Goal: Use online tool/utility: Utilize a website feature to perform a specific function

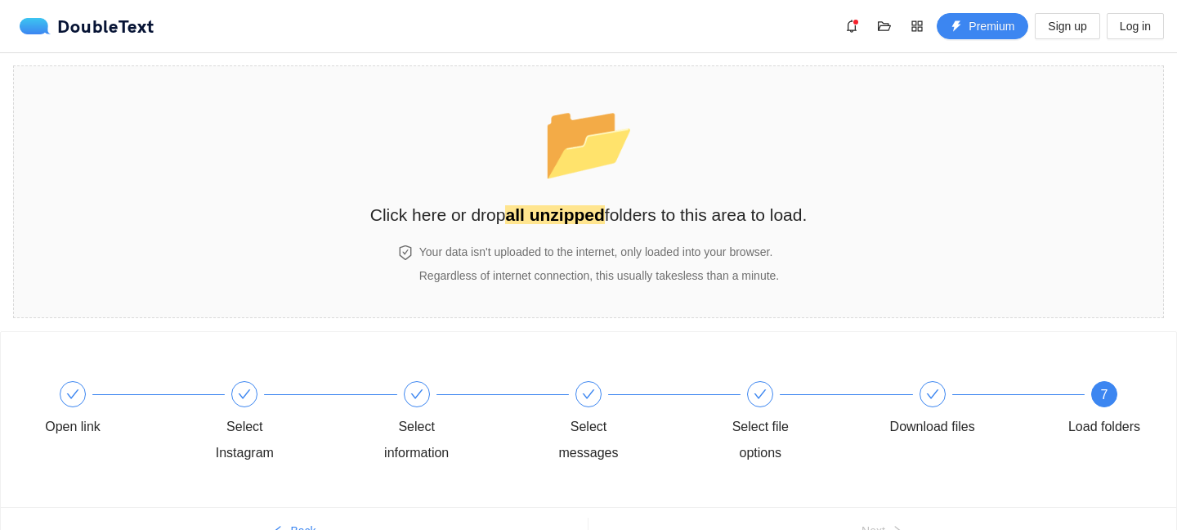
scroll to position [87, 0]
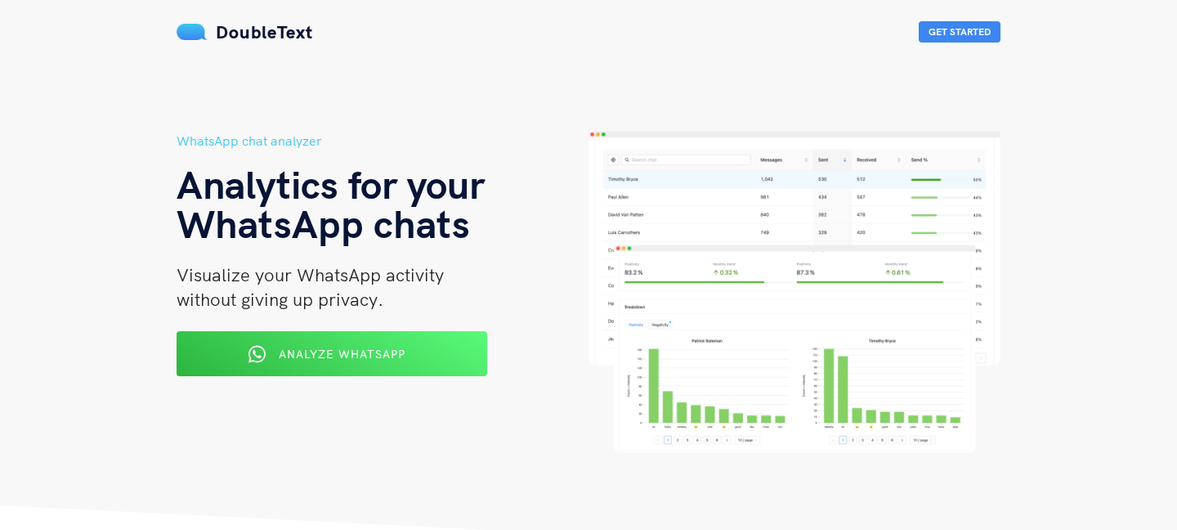
click at [329, 347] on span "Analyze WhatsApp" at bounding box center [342, 354] width 127 height 15
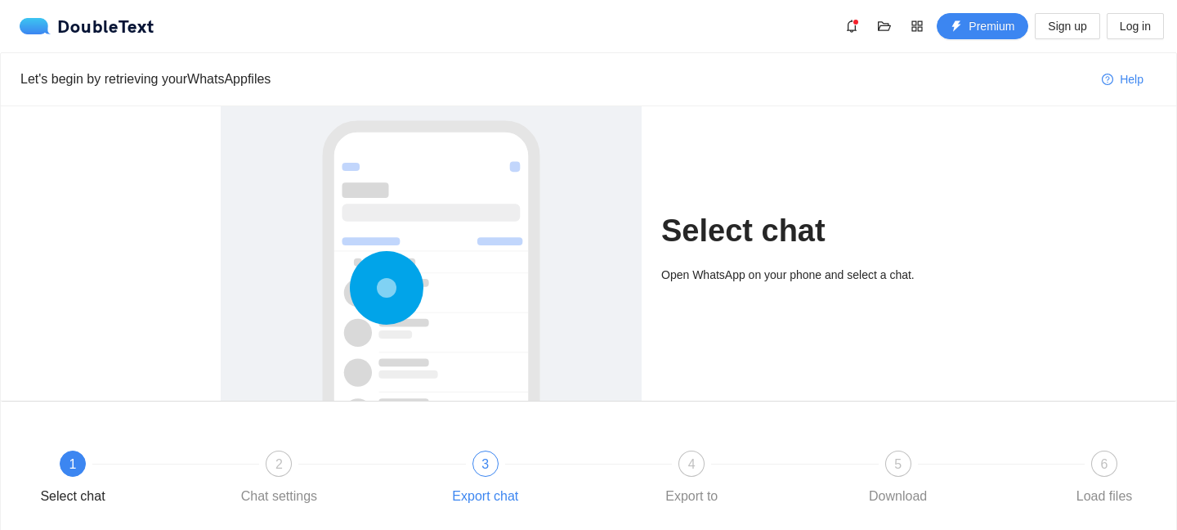
click at [501, 465] on div at bounding box center [589, 463] width 206 height 7
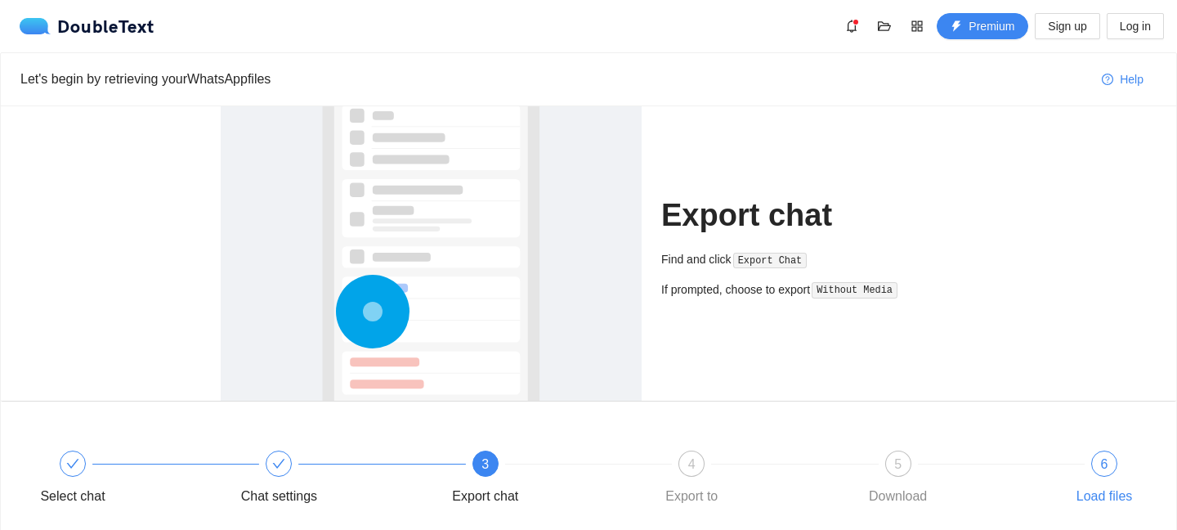
click at [1101, 465] on span "6" at bounding box center [1104, 464] width 7 height 14
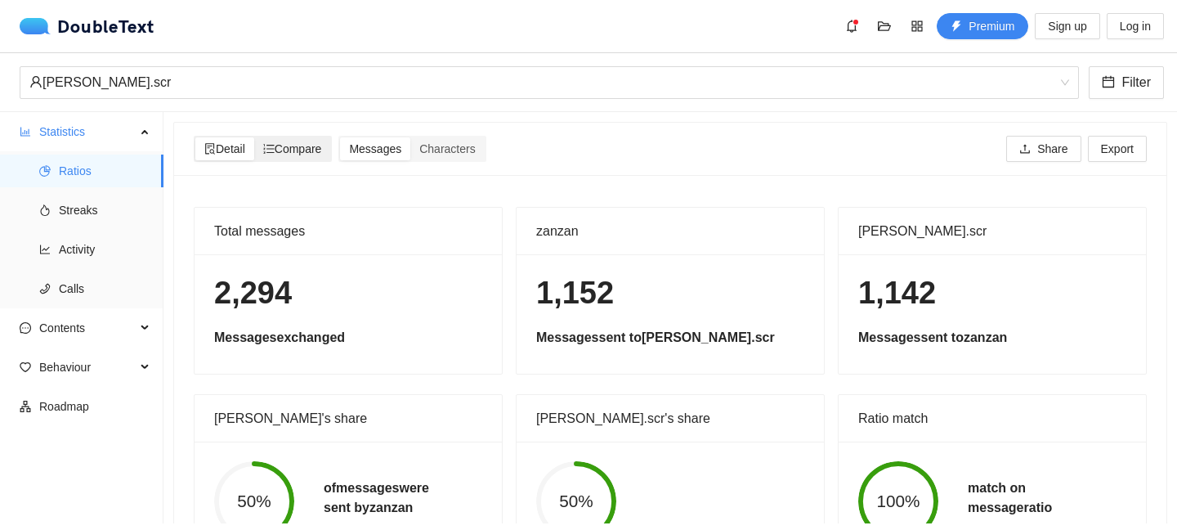
click at [288, 147] on span "Compare" at bounding box center [292, 148] width 59 height 13
click at [254, 137] on input "Compare" at bounding box center [254, 137] width 0 height 0
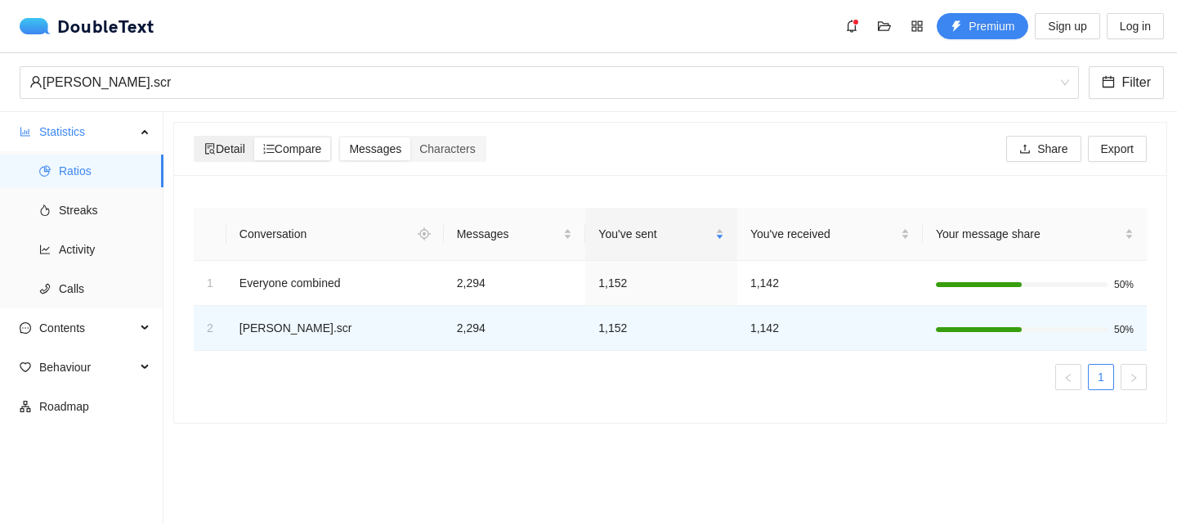
click at [231, 143] on span "Detail" at bounding box center [224, 148] width 41 height 13
click at [195, 137] on input "Detail" at bounding box center [195, 137] width 0 height 0
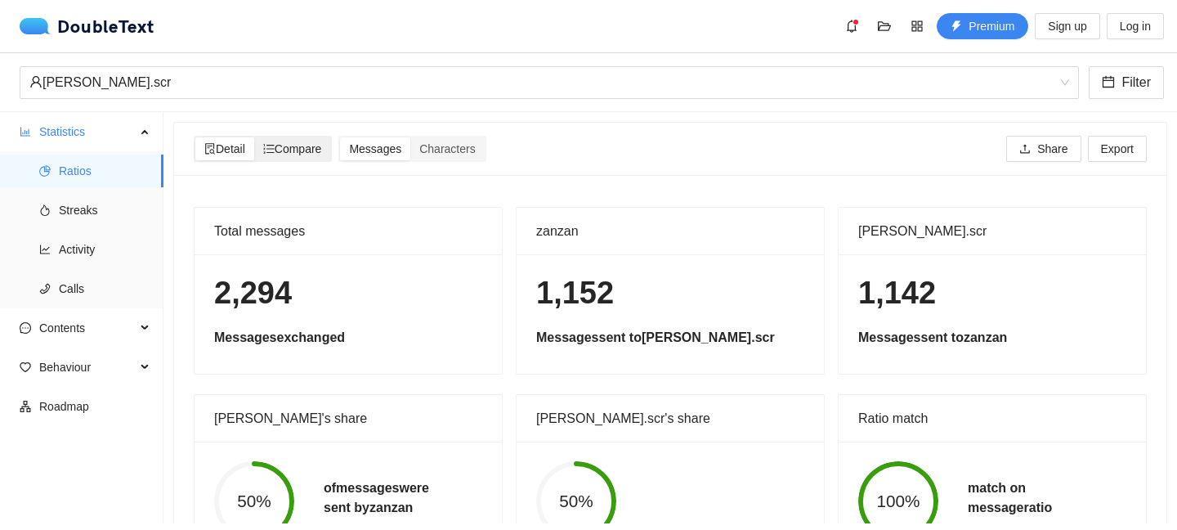
click at [288, 143] on span "Compare" at bounding box center [292, 148] width 59 height 13
click at [254, 137] on input "Compare" at bounding box center [254, 137] width 0 height 0
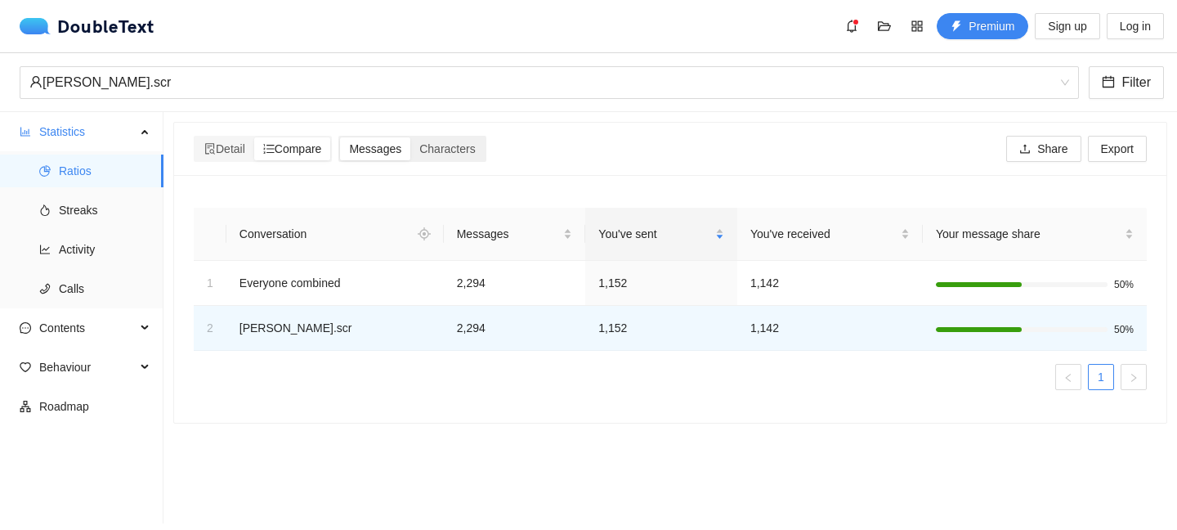
click at [379, 147] on span "Messages" at bounding box center [375, 148] width 52 height 13
click at [340, 137] on input "Messages" at bounding box center [340, 137] width 0 height 0
click at [457, 143] on span "Characters" at bounding box center [447, 148] width 56 height 13
click at [410, 137] on input "Characters" at bounding box center [410, 137] width 0 height 0
click at [91, 208] on span "Streaks" at bounding box center [105, 210] width 92 height 33
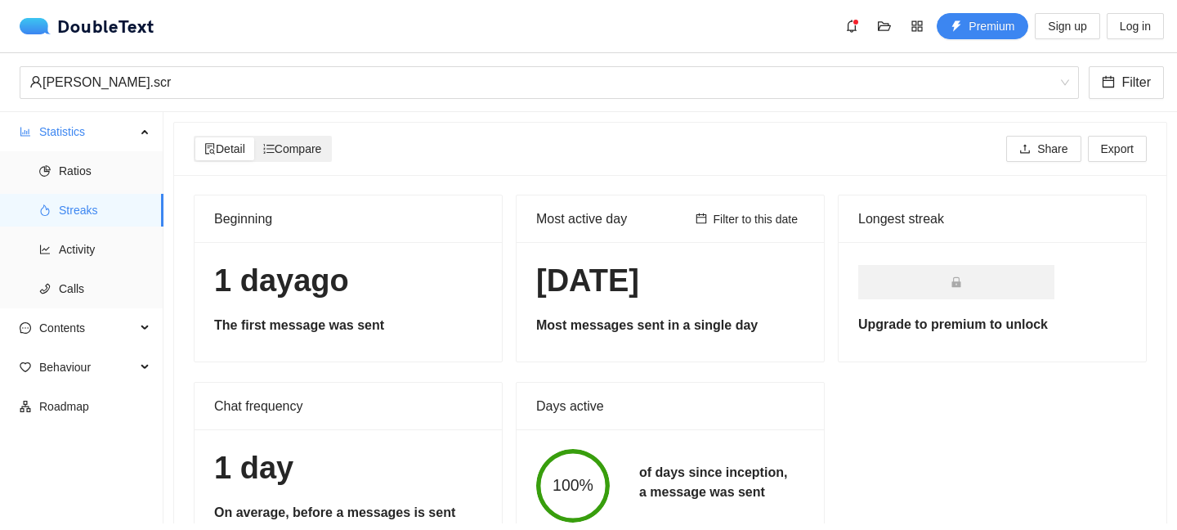
click at [289, 154] on span "Compare" at bounding box center [292, 148] width 59 height 13
click at [254, 137] on input "Compare" at bounding box center [254, 137] width 0 height 0
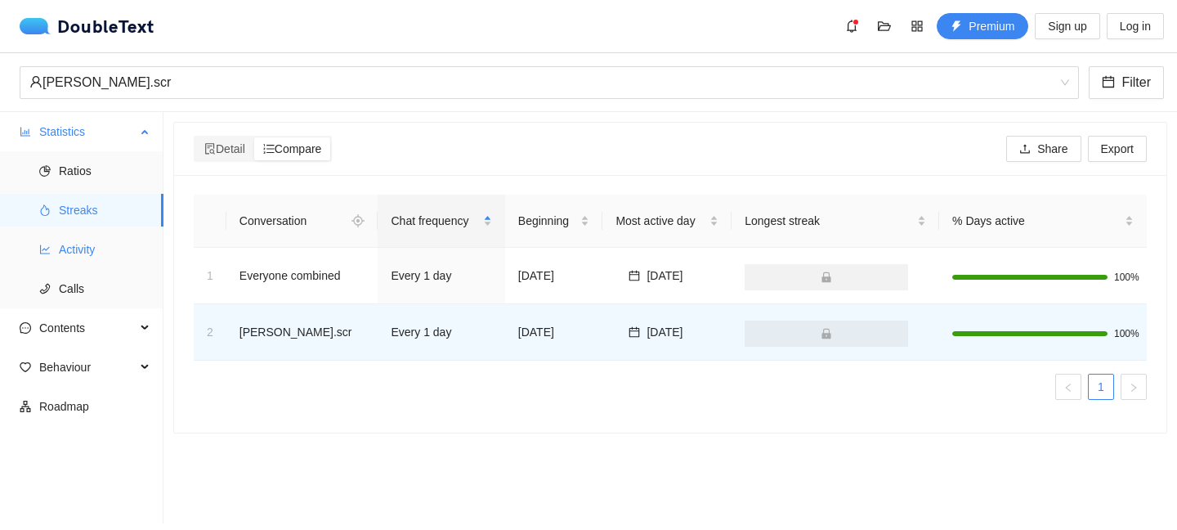
click at [98, 243] on span "Activity" at bounding box center [105, 249] width 92 height 33
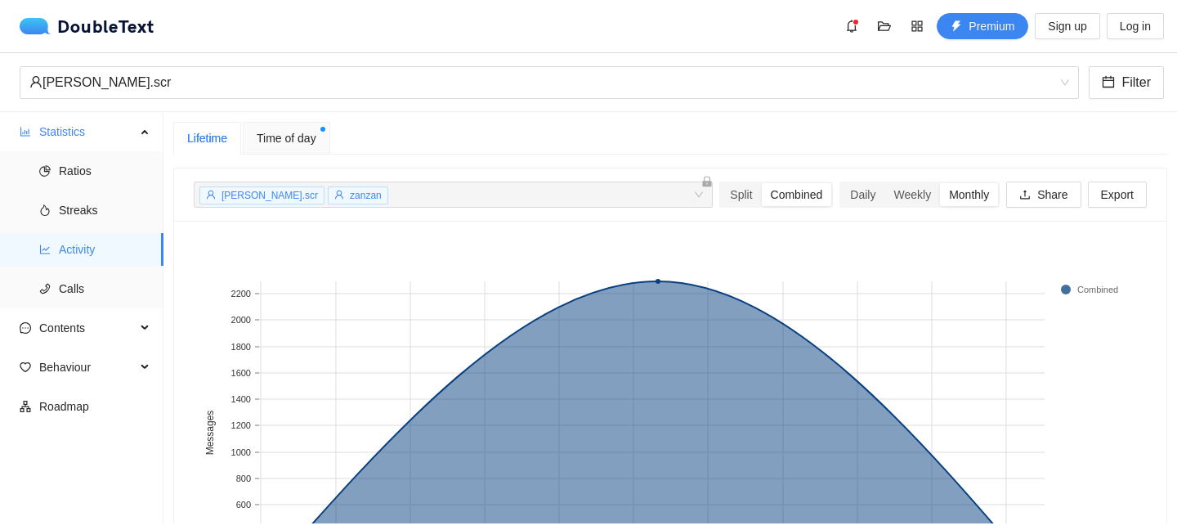
click at [294, 141] on span "Time of day" at bounding box center [287, 138] width 60 height 18
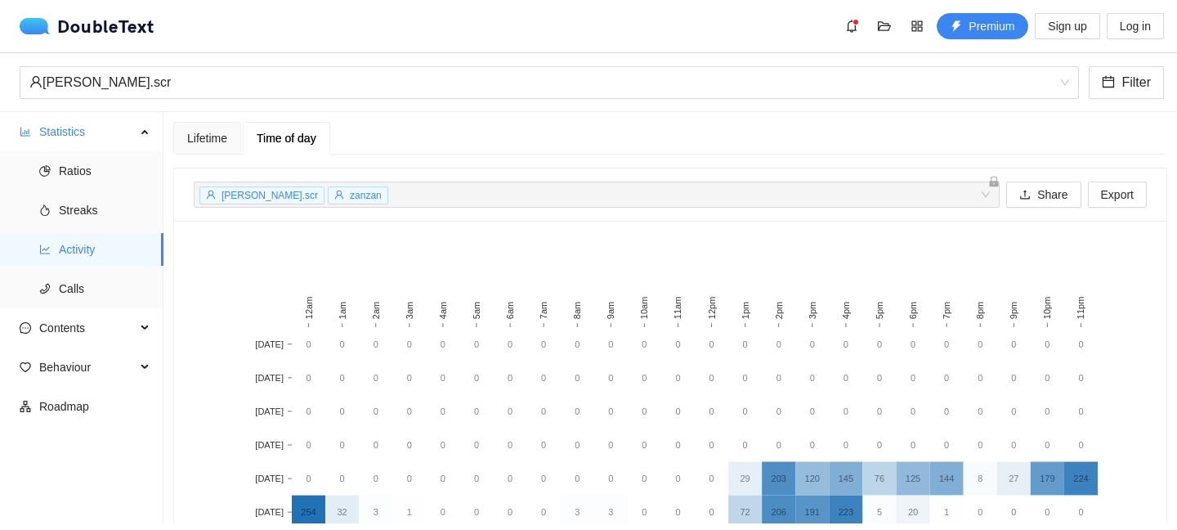
scroll to position [138, 0]
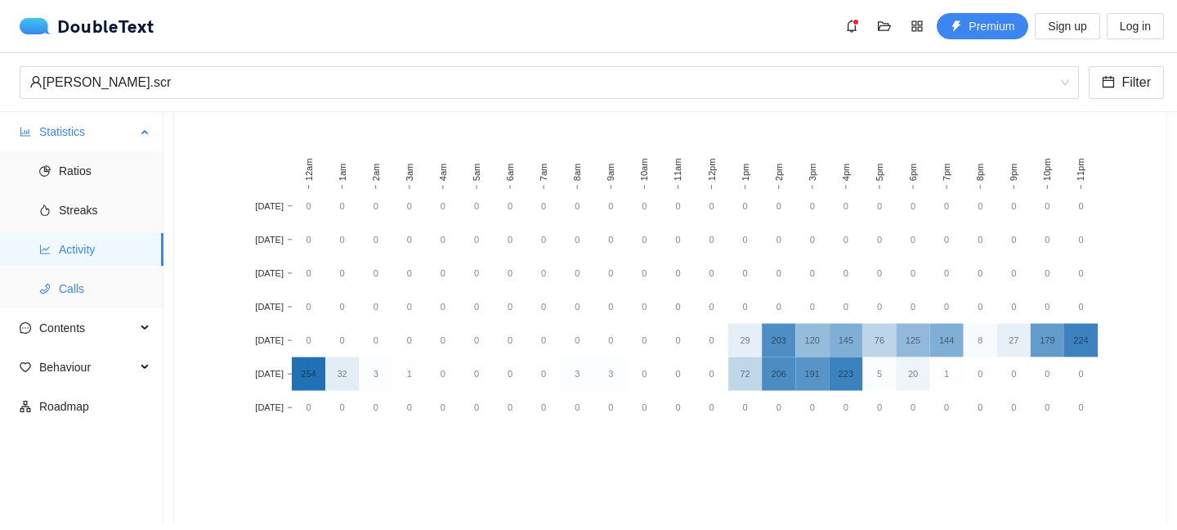
click at [64, 288] on span "Calls" at bounding box center [105, 288] width 92 height 33
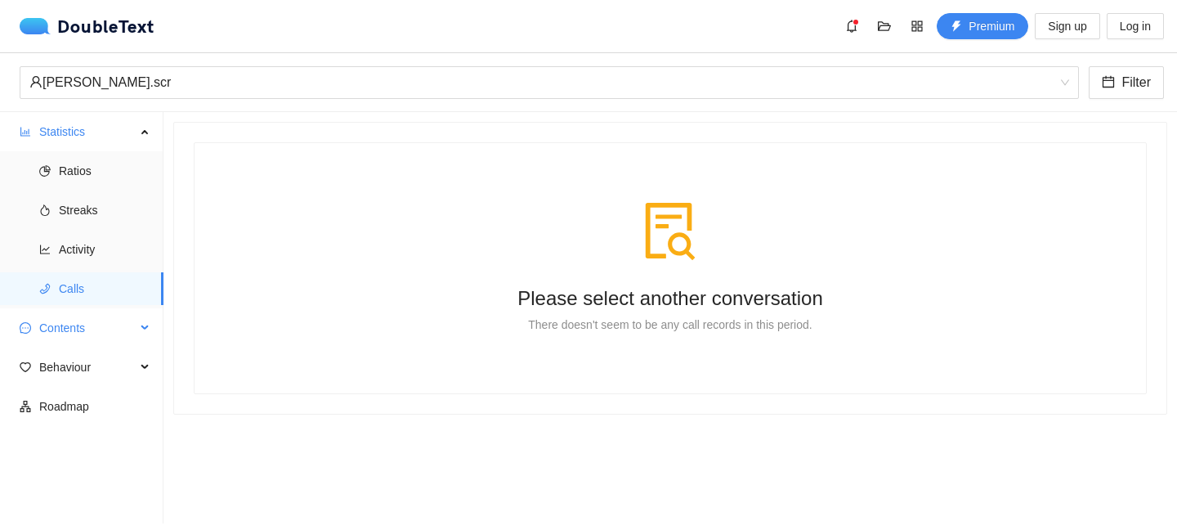
click at [54, 329] on span "Contents" at bounding box center [87, 327] width 96 height 33
click at [68, 370] on span "Word Cloud" at bounding box center [105, 367] width 92 height 33
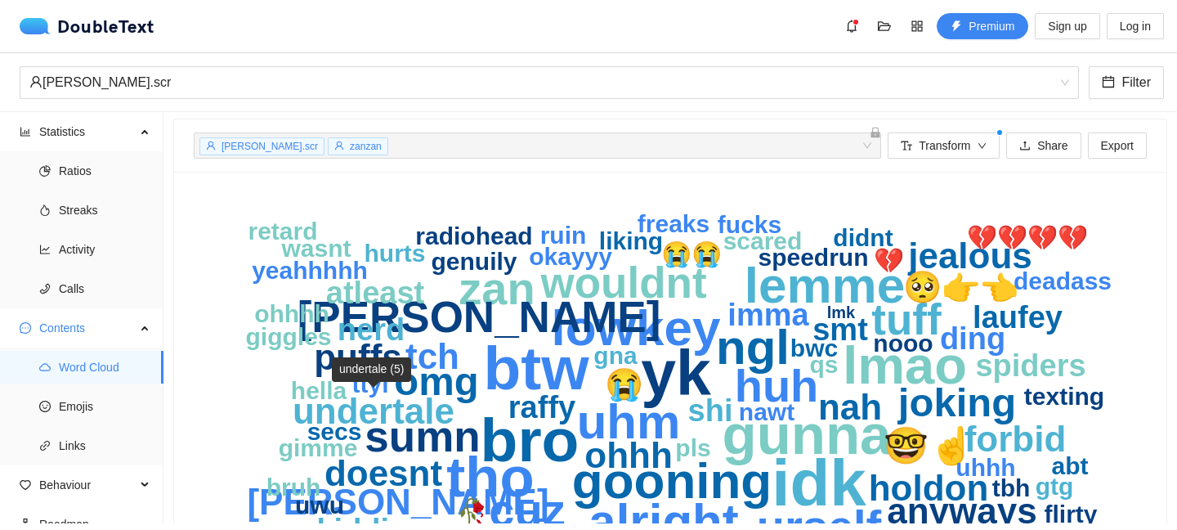
scroll to position [4, 0]
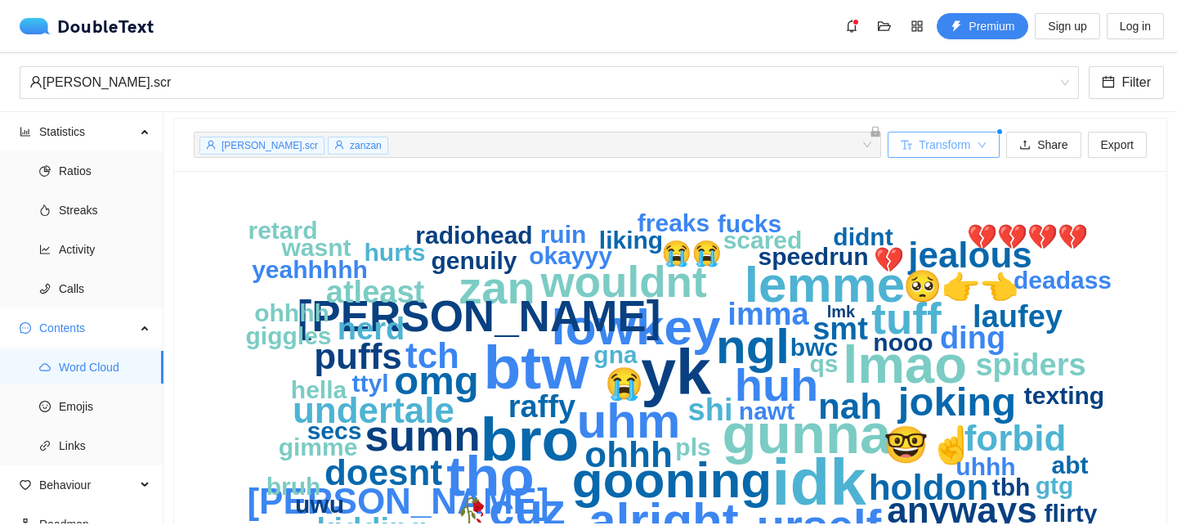
click at [919, 146] on span "Transform" at bounding box center [945, 145] width 52 height 18
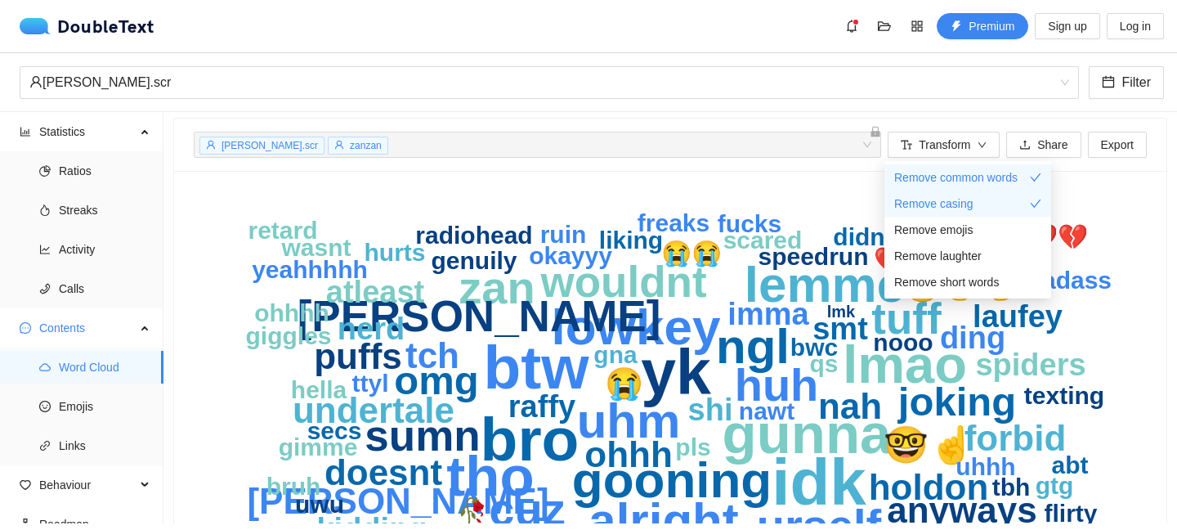
click at [818, 181] on div "idk yk btw bro gunna tho lmao gooning lemme lowkey alright ngl uhm urself cuz z…" at bounding box center [670, 403] width 992 height 464
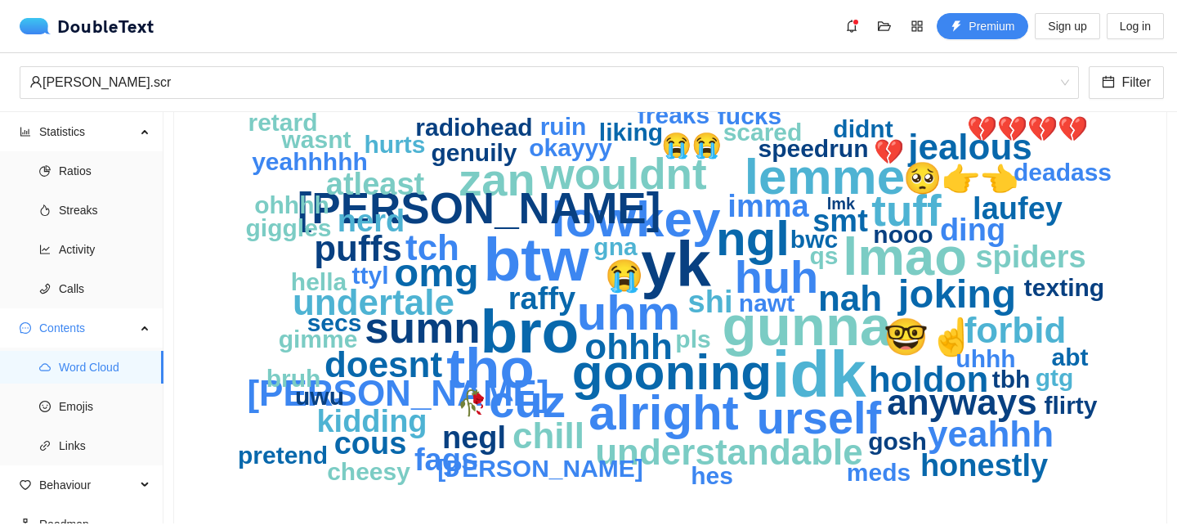
scroll to position [127, 0]
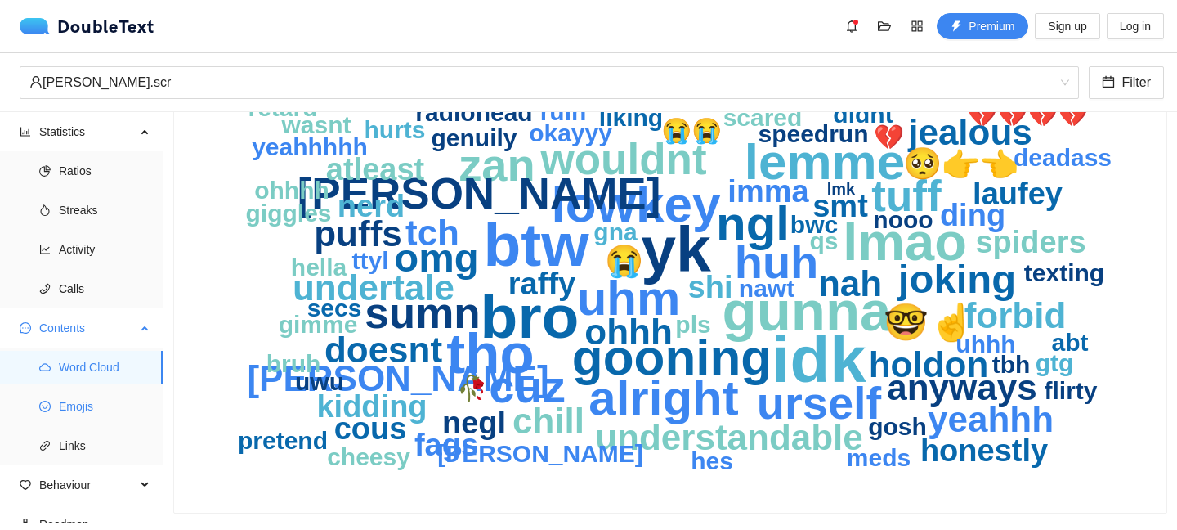
click at [67, 391] on span "Emojis" at bounding box center [105, 406] width 92 height 33
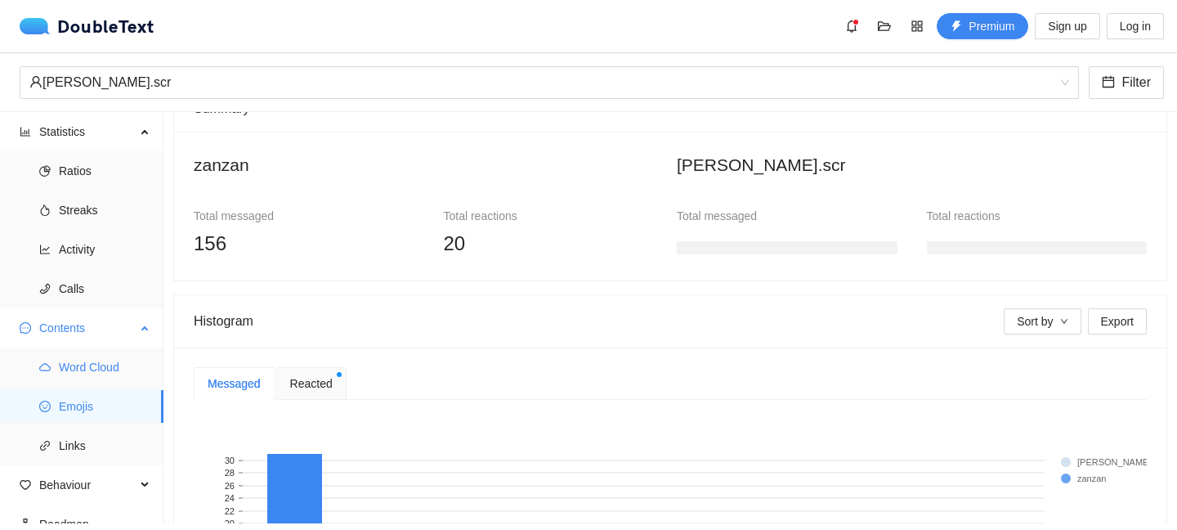
click at [69, 358] on span "Word Cloud" at bounding box center [105, 367] width 92 height 33
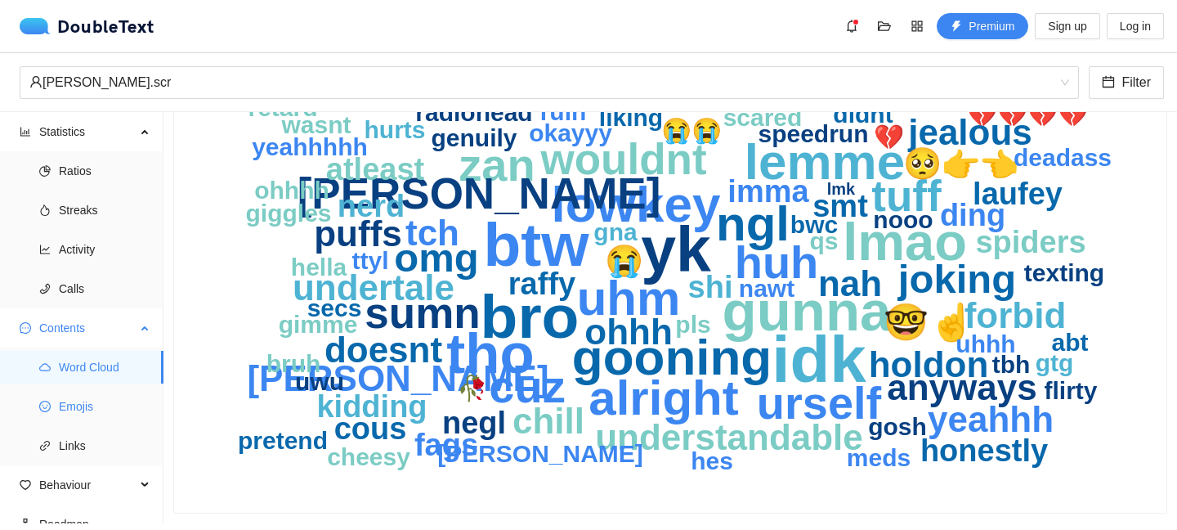
click at [63, 401] on span "Emojis" at bounding box center [105, 406] width 92 height 33
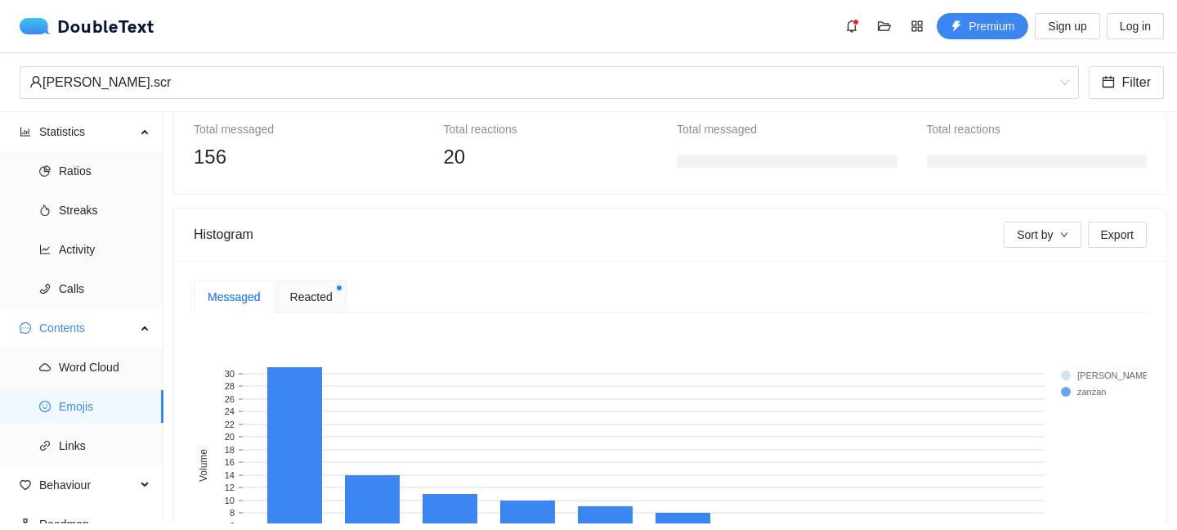
scroll to position [218, 0]
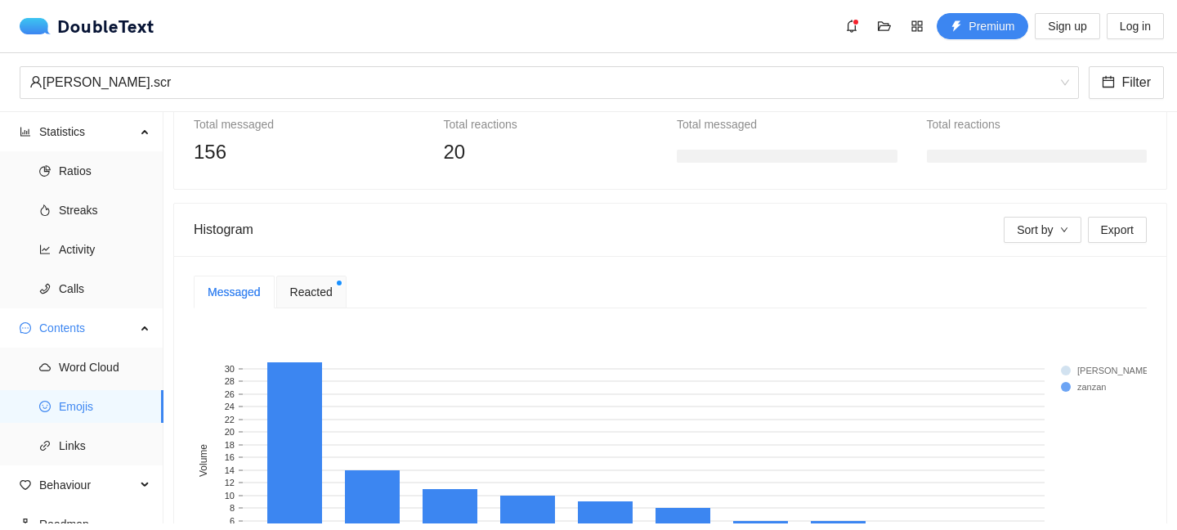
click at [298, 290] on span "Reacted" at bounding box center [311, 292] width 43 height 18
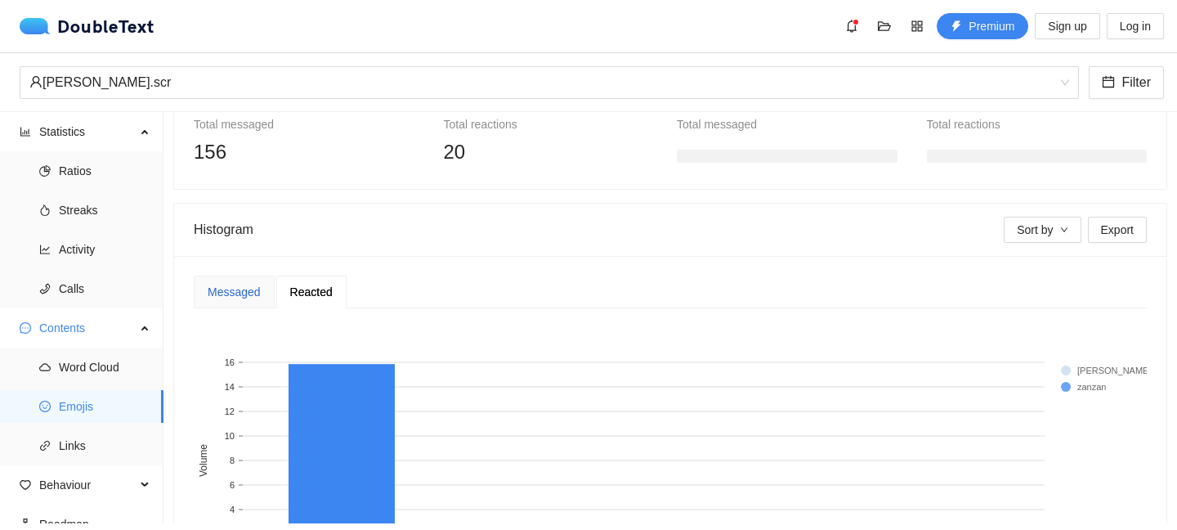
click at [244, 285] on div "Messaged" at bounding box center [234, 292] width 53 height 18
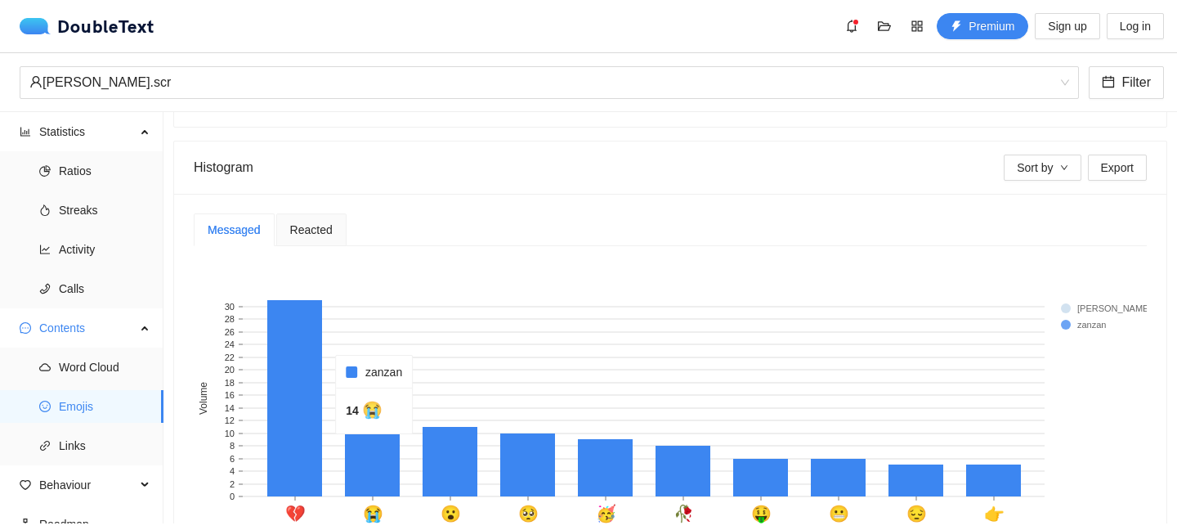
scroll to position [379, 0]
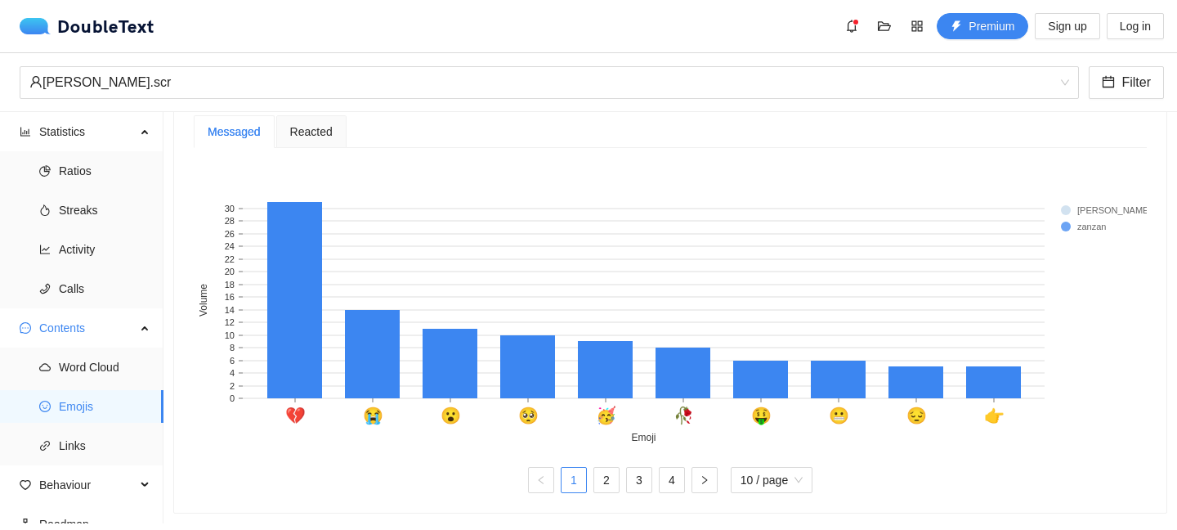
click at [297, 121] on div "Reacted" at bounding box center [311, 131] width 70 height 33
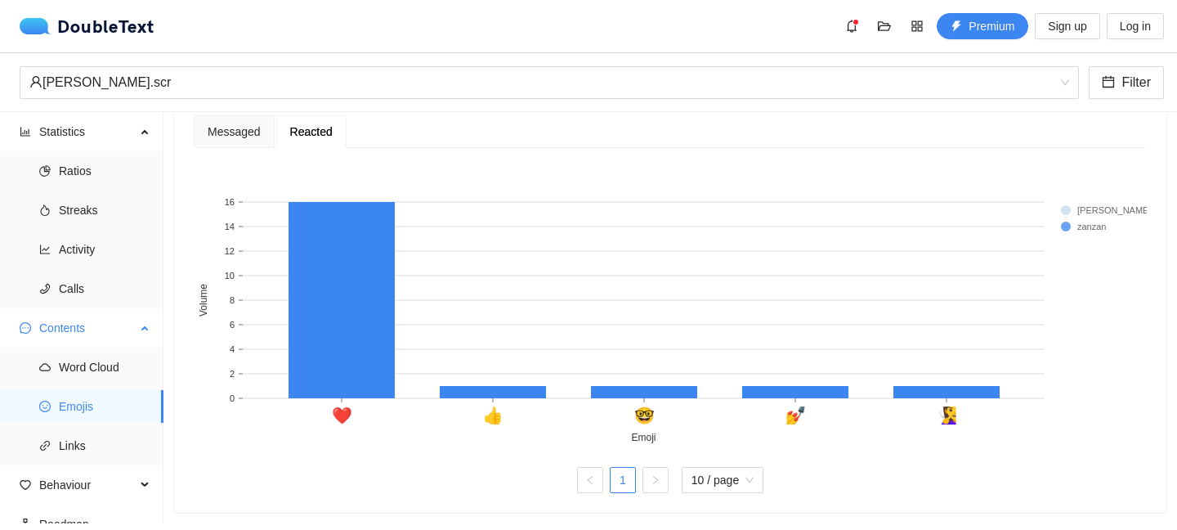
click at [72, 426] on ul "Word Cloud Emojis Links" at bounding box center [81, 406] width 163 height 118
click at [70, 447] on span "Links" at bounding box center [105, 445] width 92 height 33
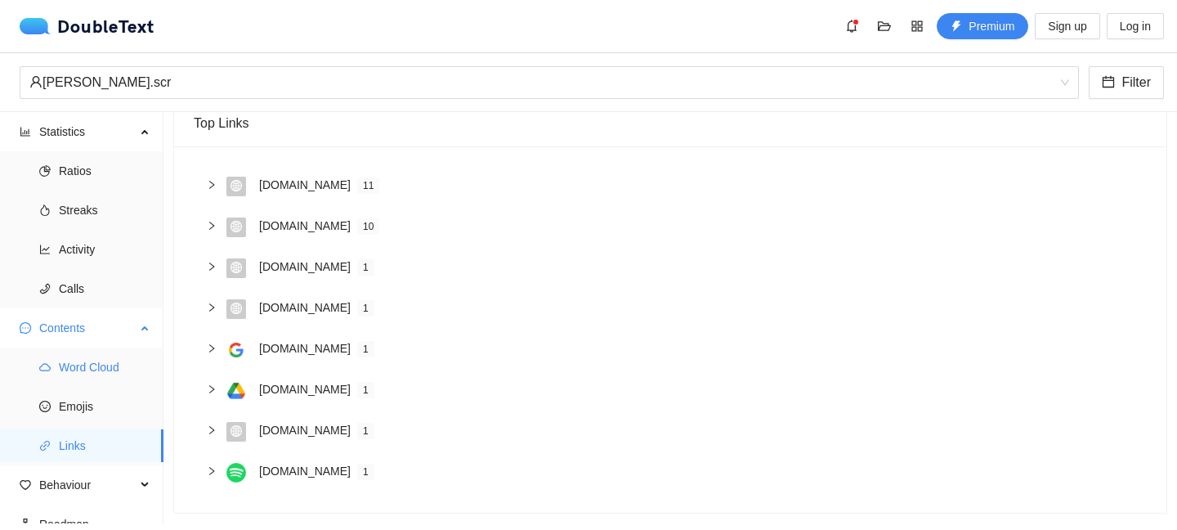
scroll to position [17, 0]
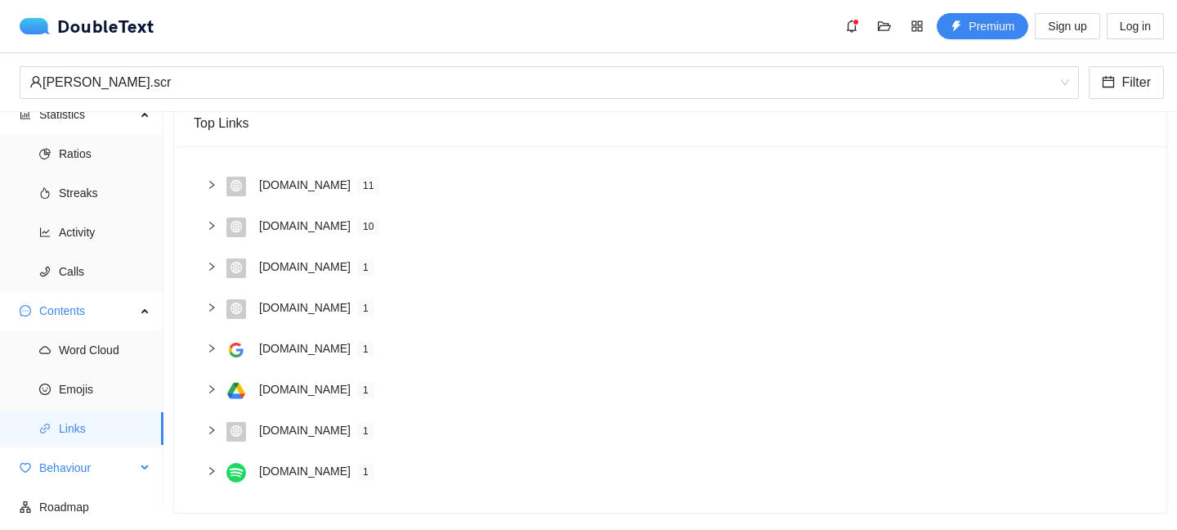
click at [63, 470] on span "Behaviour" at bounding box center [87, 467] width 96 height 33
click at [70, 494] on span "Engagement" at bounding box center [105, 507] width 92 height 33
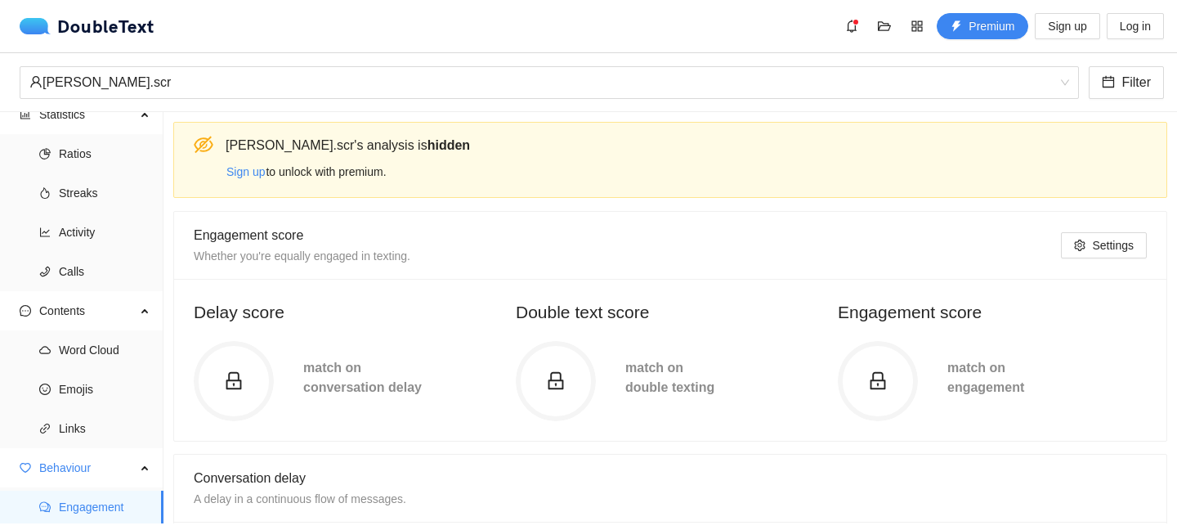
click at [238, 384] on icon "lock" at bounding box center [234, 381] width 20 height 20
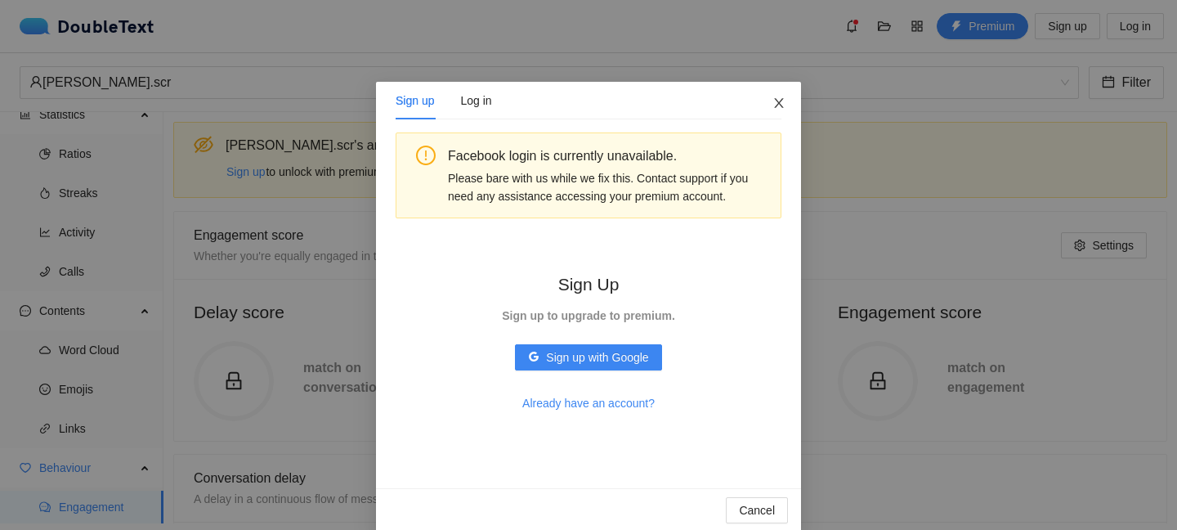
click at [775, 110] on icon "close" at bounding box center [779, 102] width 13 height 13
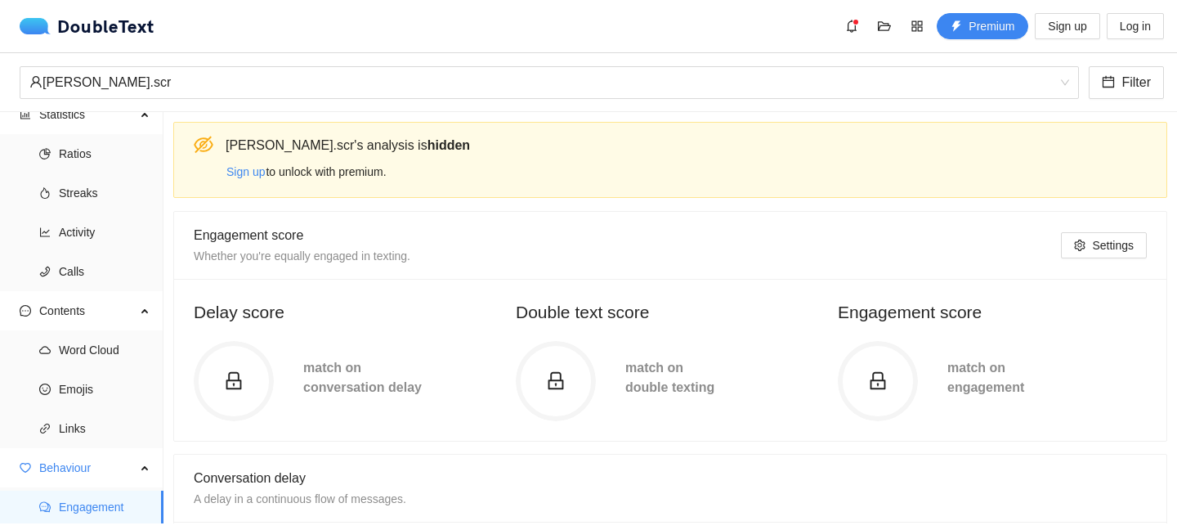
click at [232, 379] on icon "lock" at bounding box center [234, 381] width 20 height 20
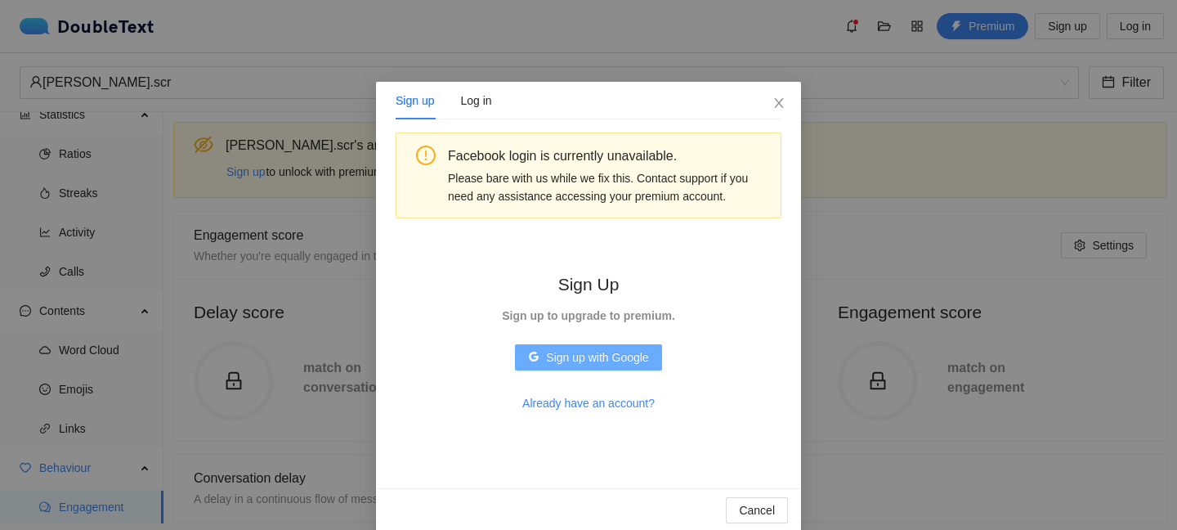
click at [568, 354] on span "Sign up with Google" at bounding box center [597, 357] width 102 height 18
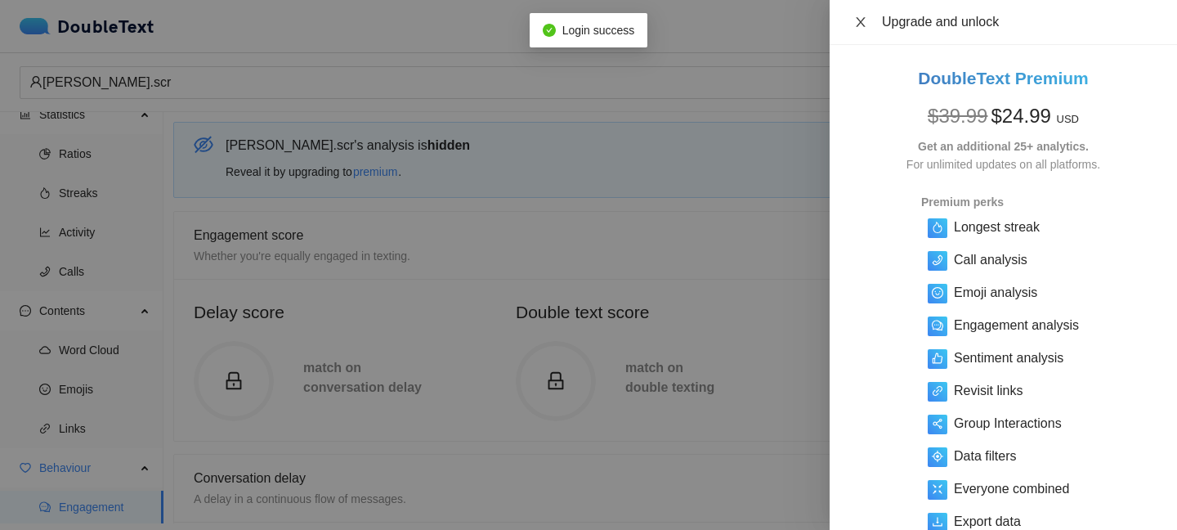
click at [868, 16] on button "Close" at bounding box center [860, 23] width 23 height 16
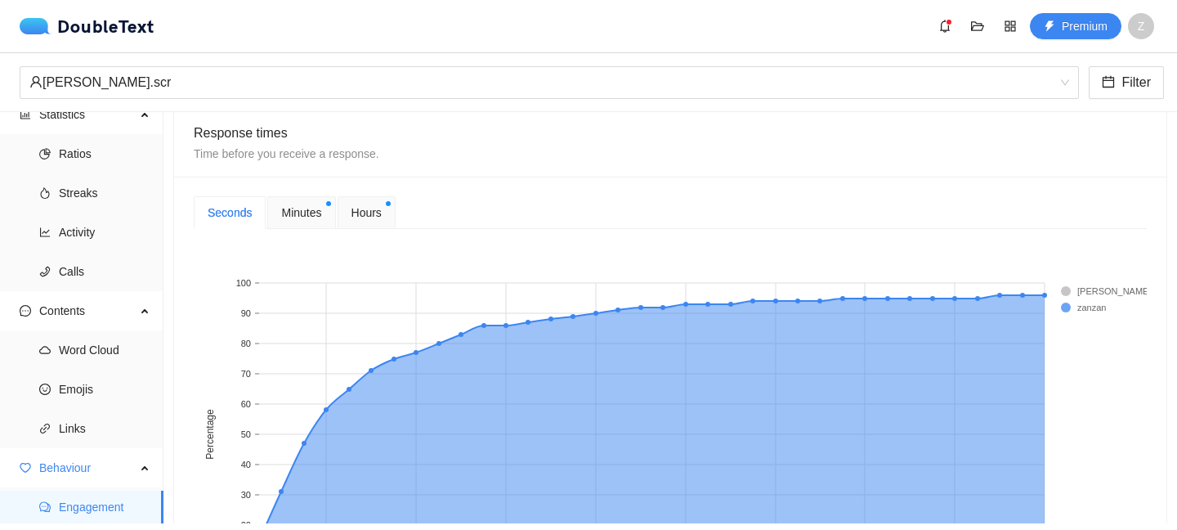
scroll to position [625, 0]
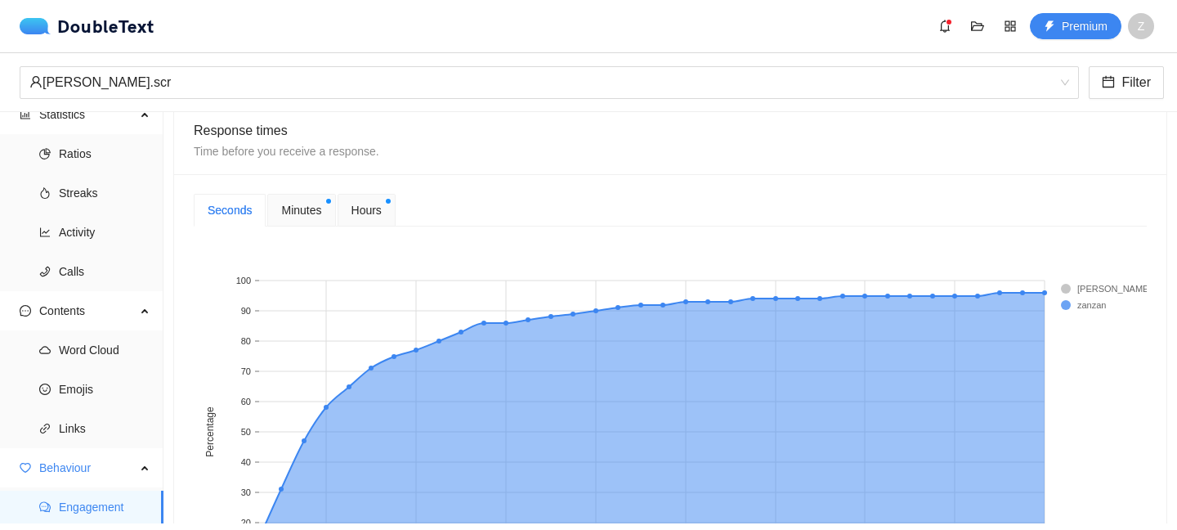
click at [305, 217] on span "Minutes" at bounding box center [301, 210] width 40 height 18
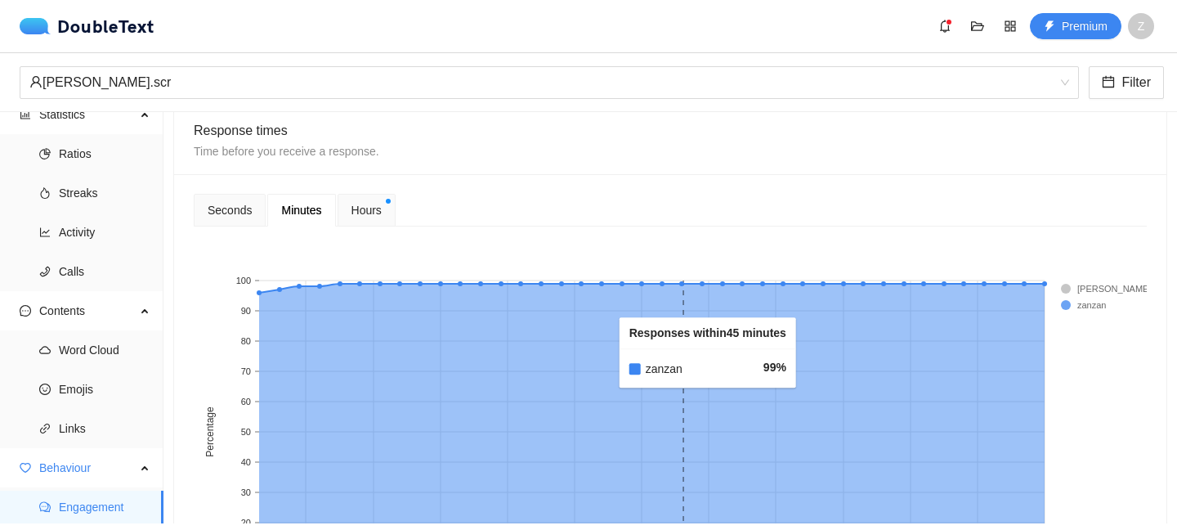
click at [546, 383] on rect at bounding box center [541, 431] width 20 height 302
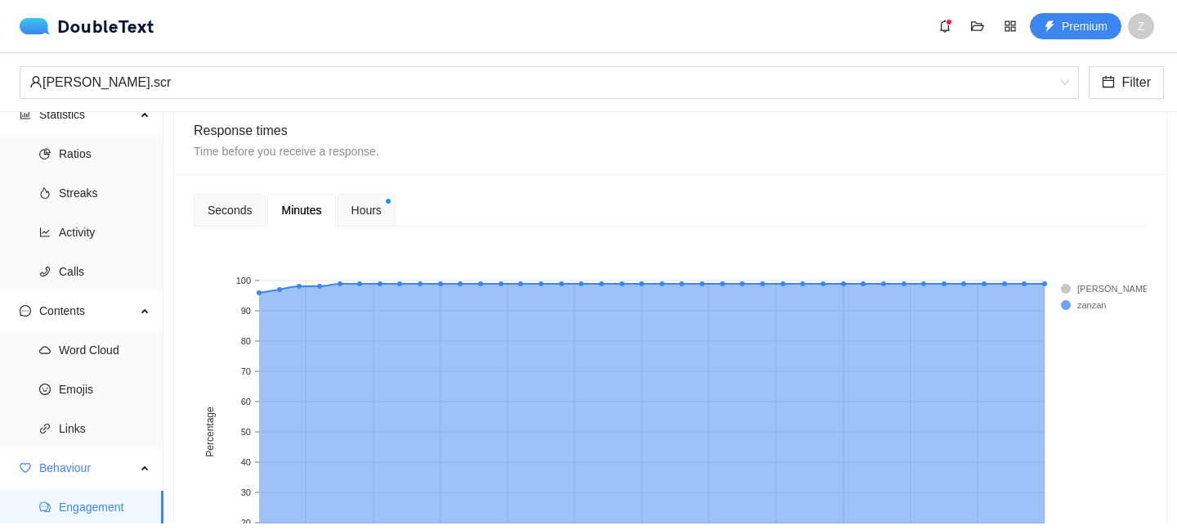
click at [362, 200] on div "Hours" at bounding box center [367, 210] width 58 height 33
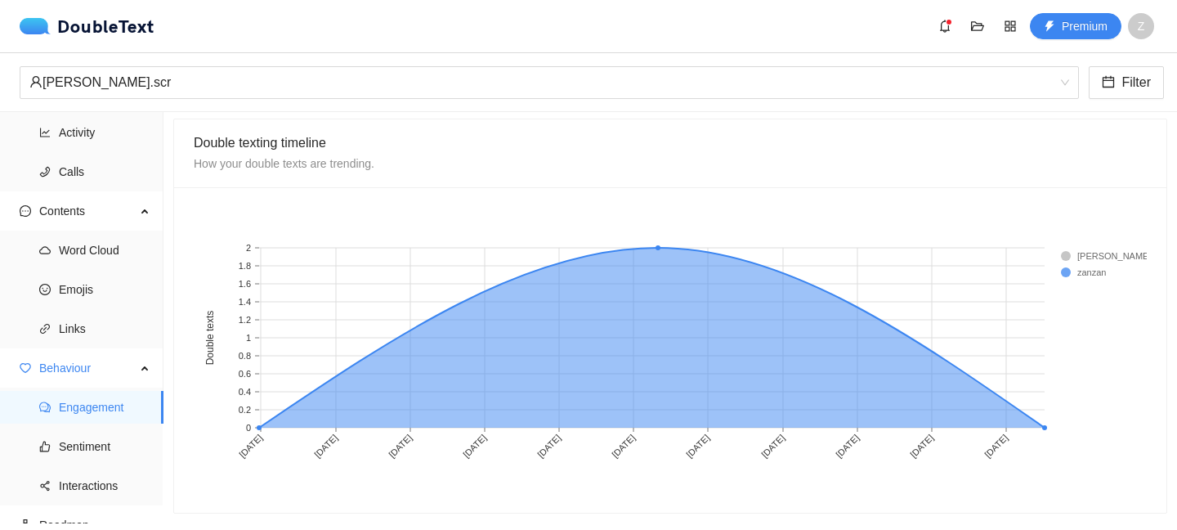
scroll to position [118, 0]
click at [59, 441] on span "Sentiment" at bounding box center [105, 445] width 92 height 33
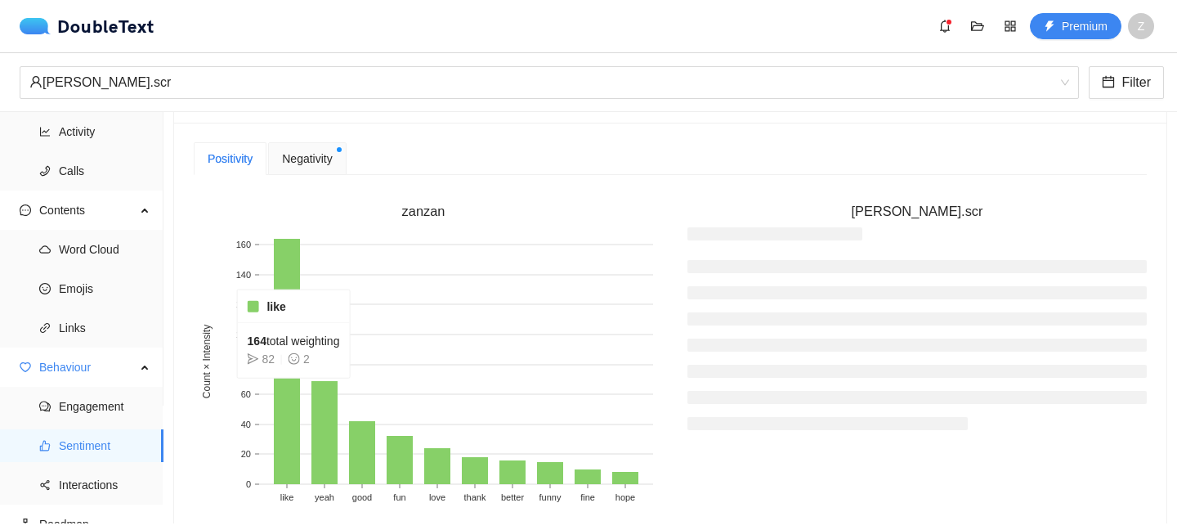
scroll to position [412, 0]
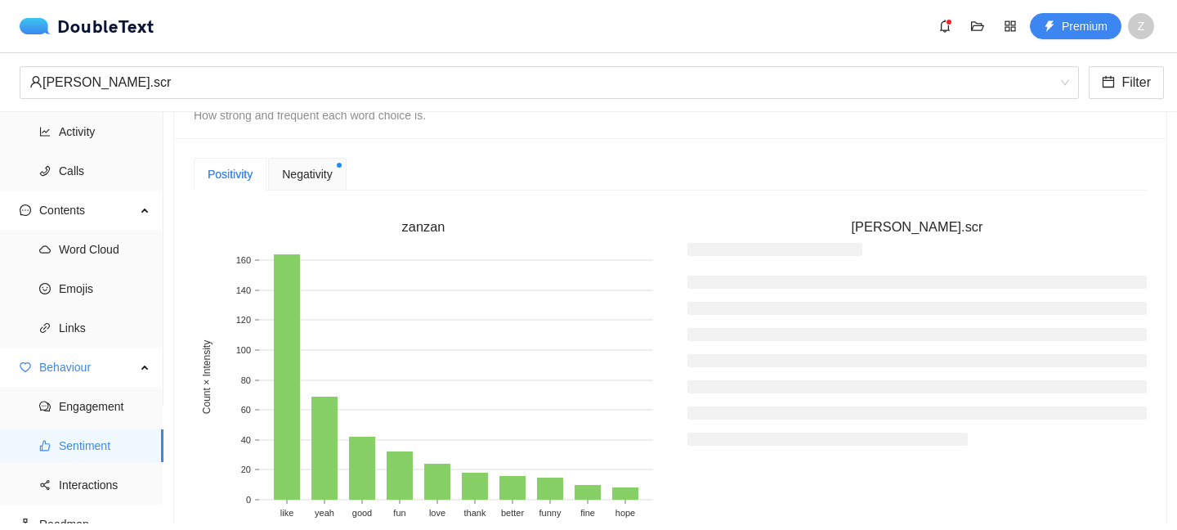
click at [297, 176] on span "Negativity" at bounding box center [307, 174] width 50 height 18
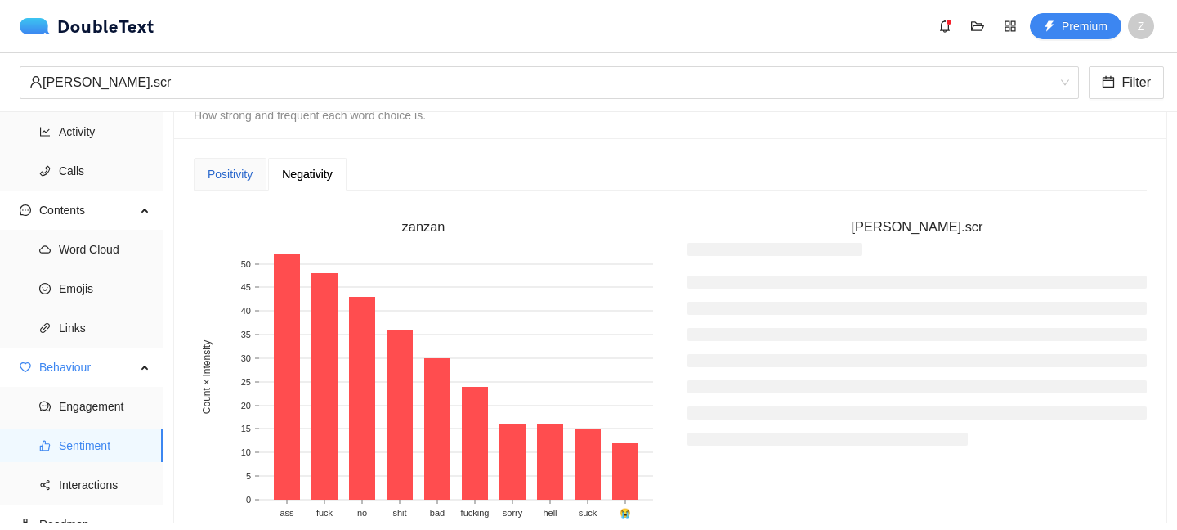
click at [233, 174] on div "Positivity" at bounding box center [230, 174] width 45 height 18
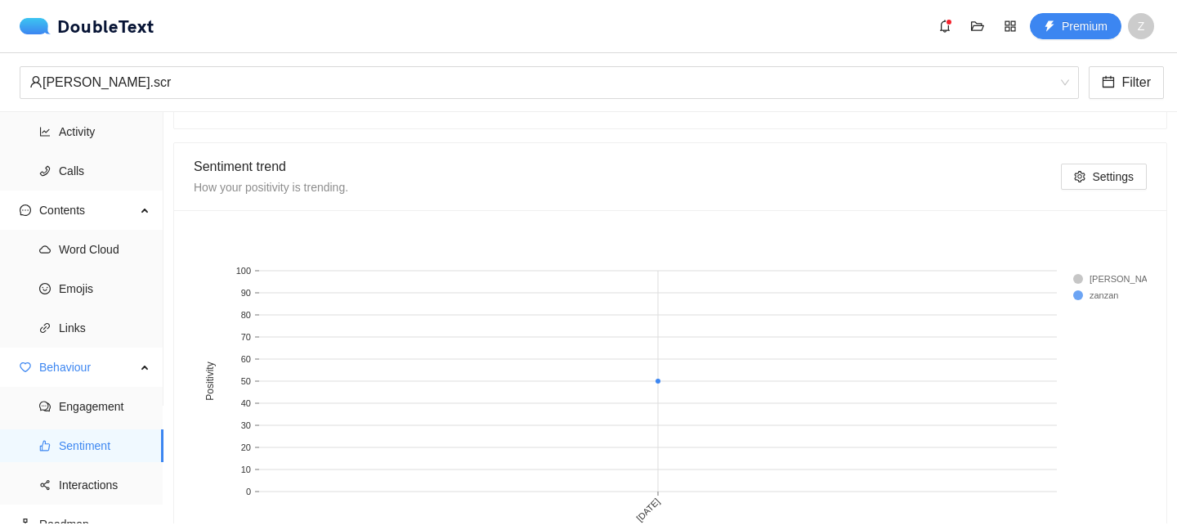
scroll to position [937, 0]
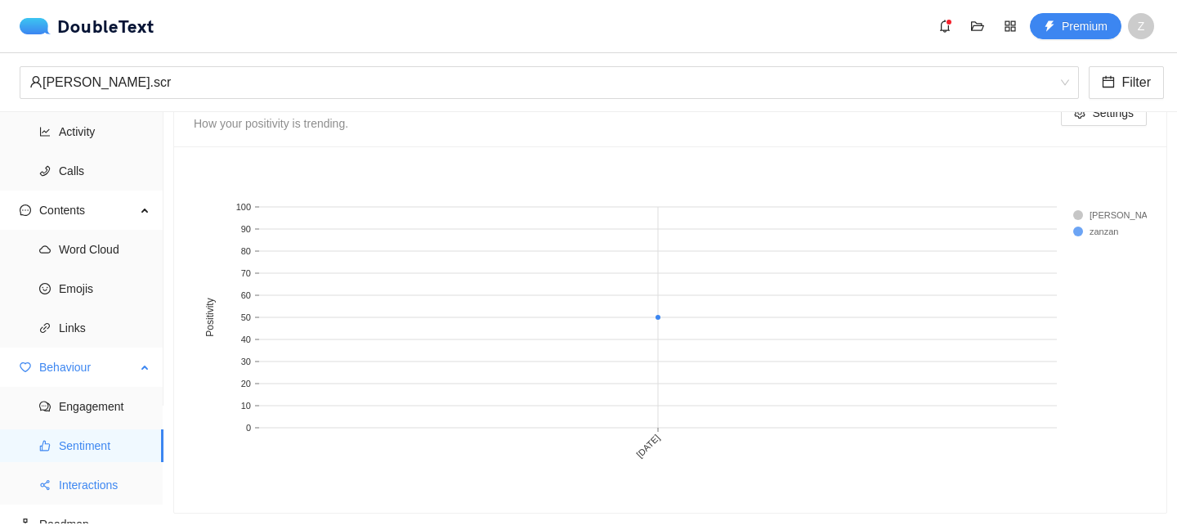
click at [62, 497] on span "Interactions" at bounding box center [105, 484] width 92 height 33
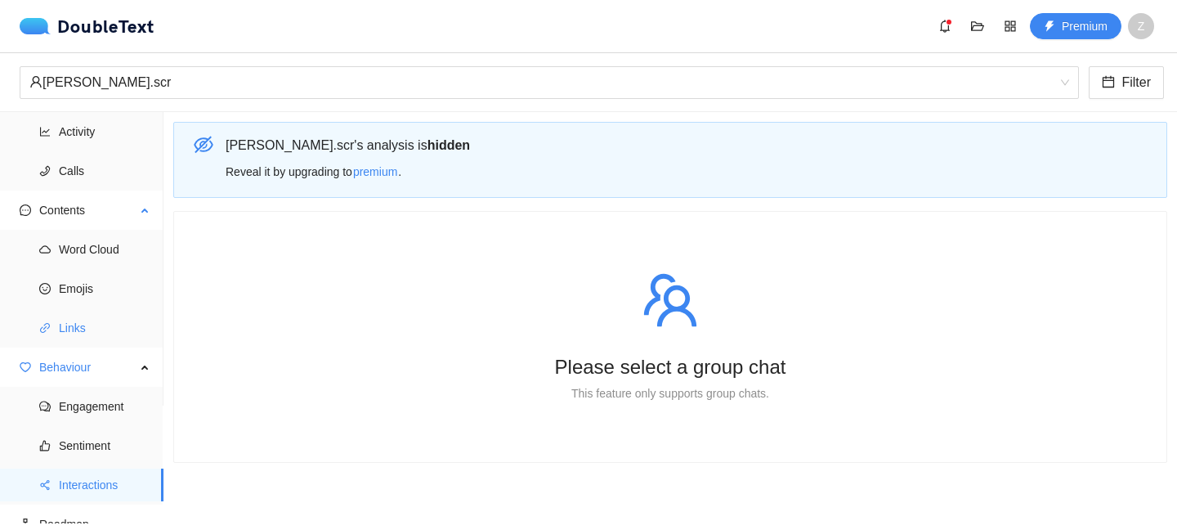
scroll to position [135, 0]
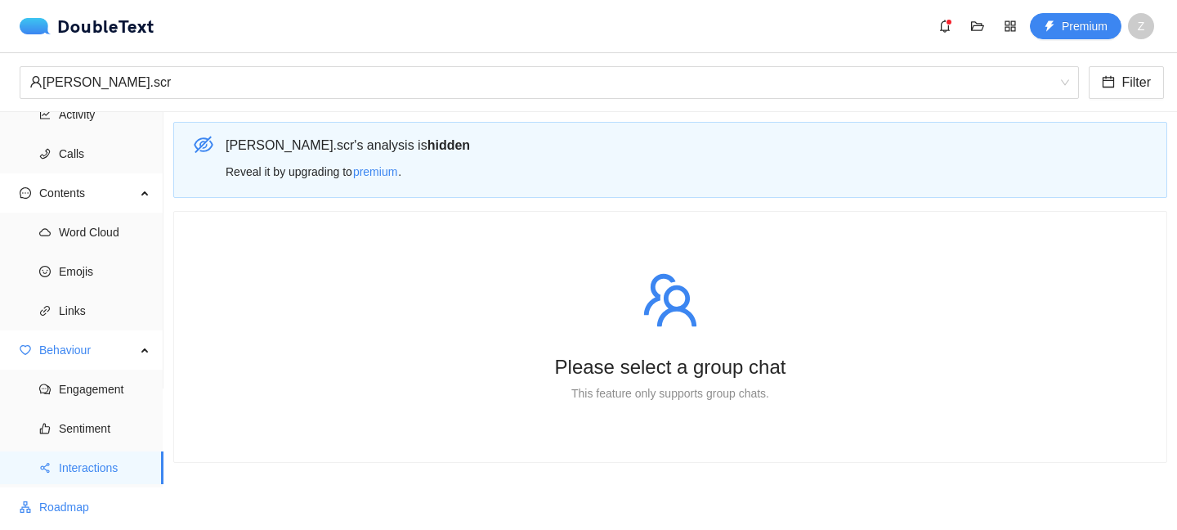
click at [56, 503] on span "Roadmap" at bounding box center [94, 507] width 111 height 33
